Goal: Information Seeking & Learning: Understand process/instructions

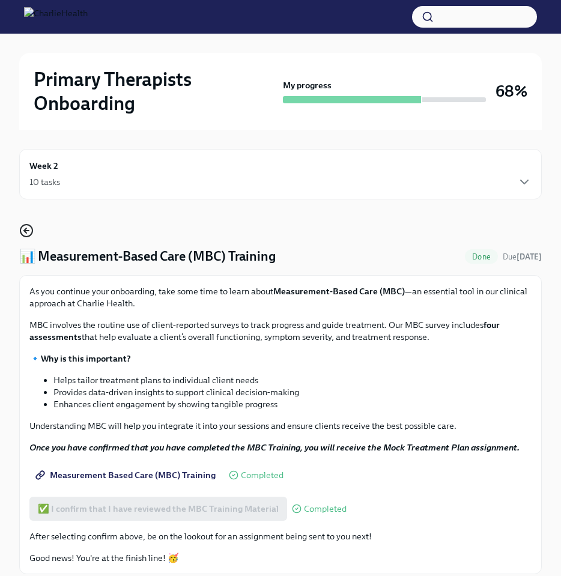
click at [26, 226] on icon "button" at bounding box center [26, 230] width 14 height 14
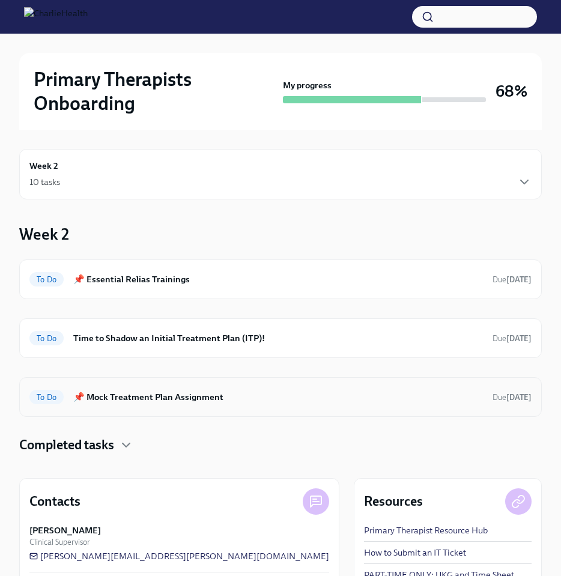
click at [141, 398] on h6 "📌 Mock Treatment Plan Assignment" at bounding box center [278, 396] width 410 height 13
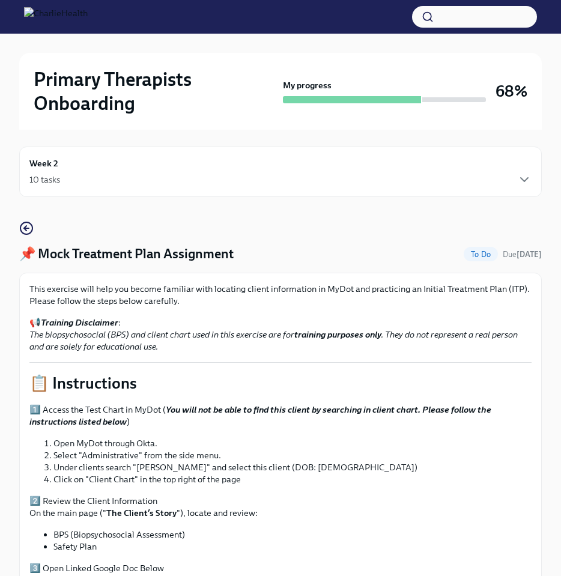
scroll to position [44, 0]
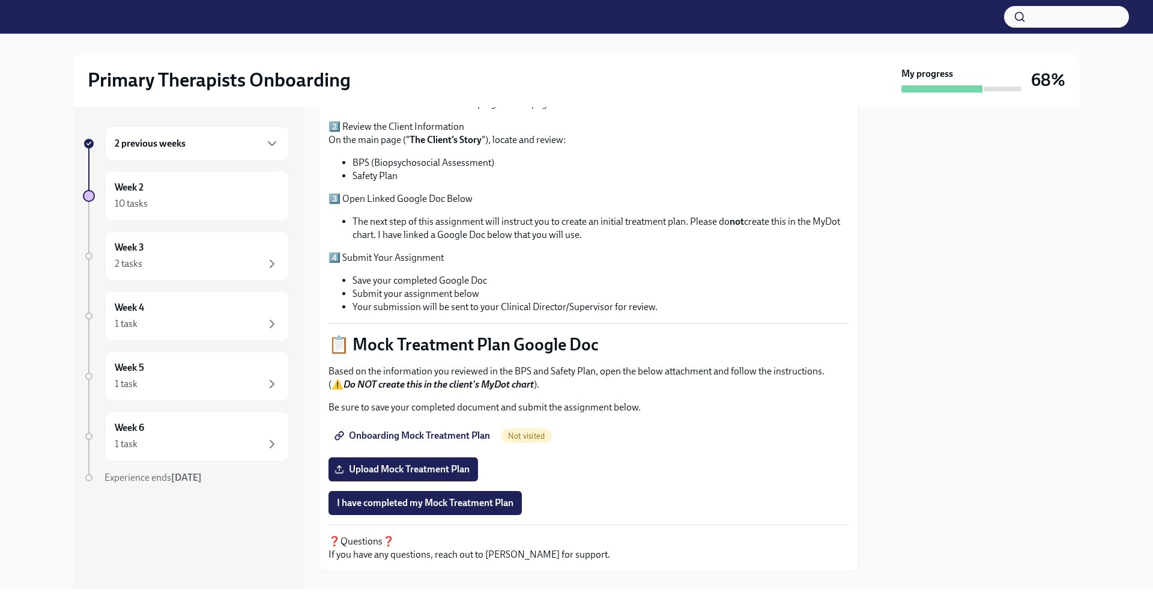
scroll to position [239, 0]
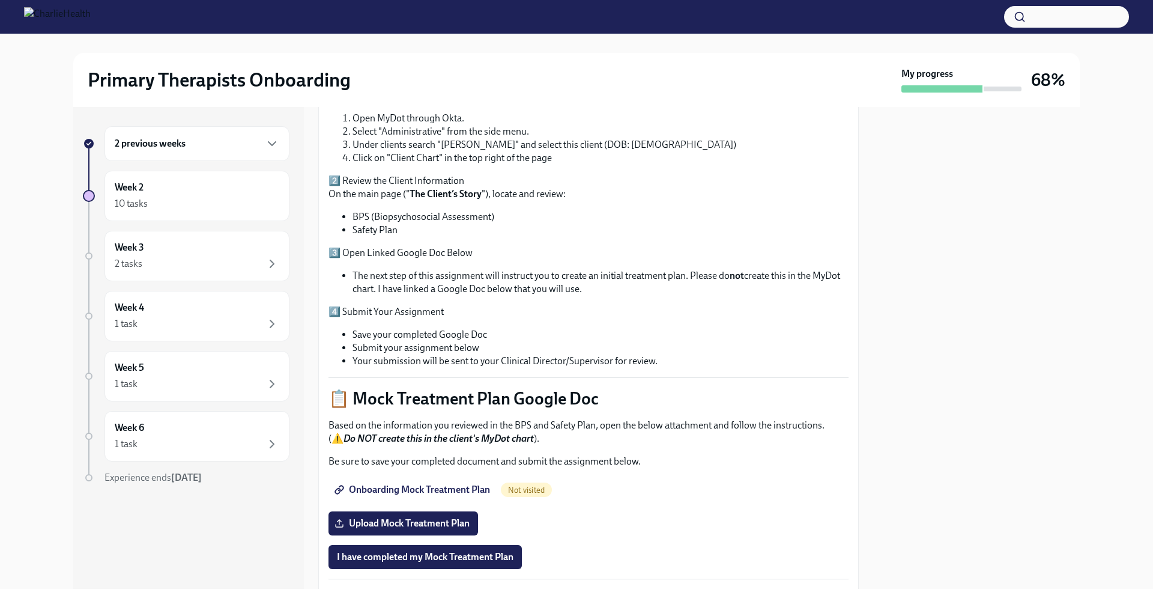
click at [500, 440] on strong "Do NOT create this in the client's MyDot chart" at bounding box center [439, 437] width 190 height 11
click at [420, 440] on strong "Do NOT create this in the client's MyDot chart" at bounding box center [439, 437] width 190 height 11
click at [494, 438] on strong "Do NOT create this in the client's MyDot chart" at bounding box center [439, 437] width 190 height 11
click at [498, 438] on strong "Do NOT create this in the client's MyDot chart" at bounding box center [439, 437] width 190 height 11
click at [433, 488] on span "Onboarding Mock Treatment Plan" at bounding box center [413, 489] width 153 height 12
